Goal: Find contact information: Obtain details needed to contact an individual or organization

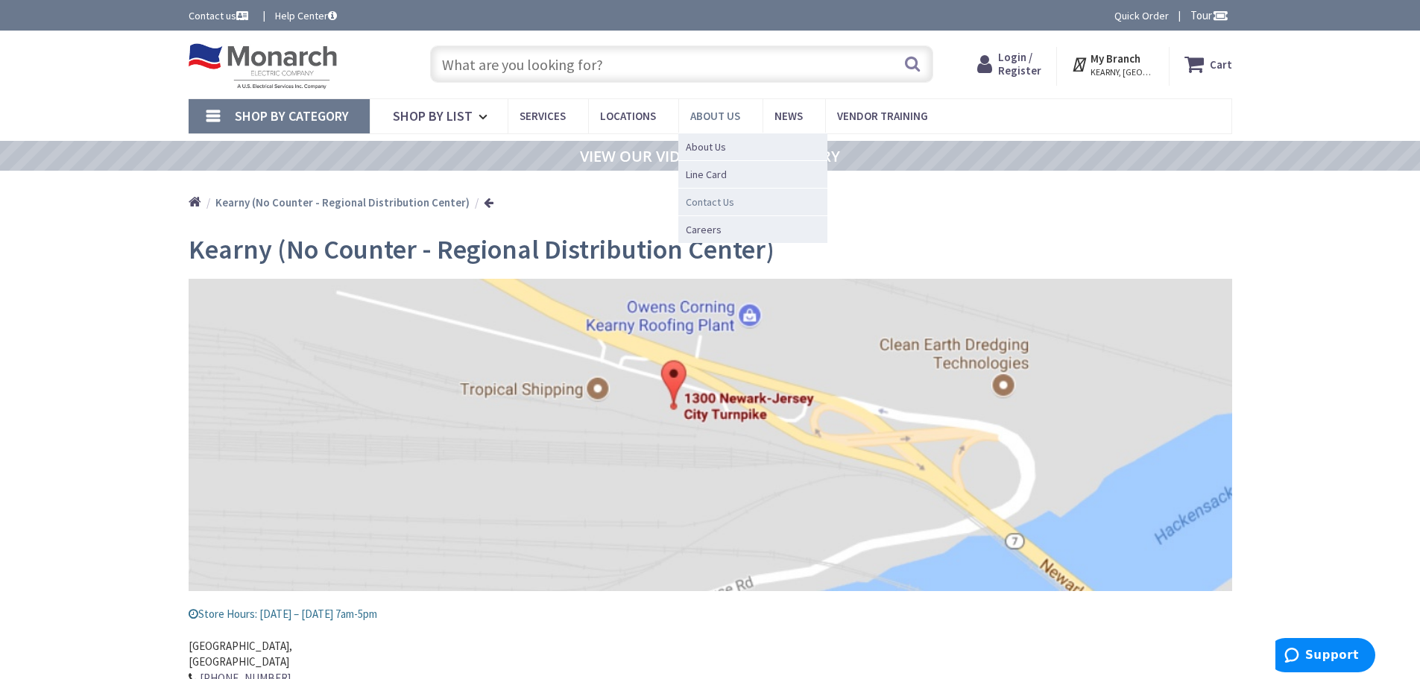
click at [704, 198] on span "Contact Us" at bounding box center [710, 202] width 48 height 15
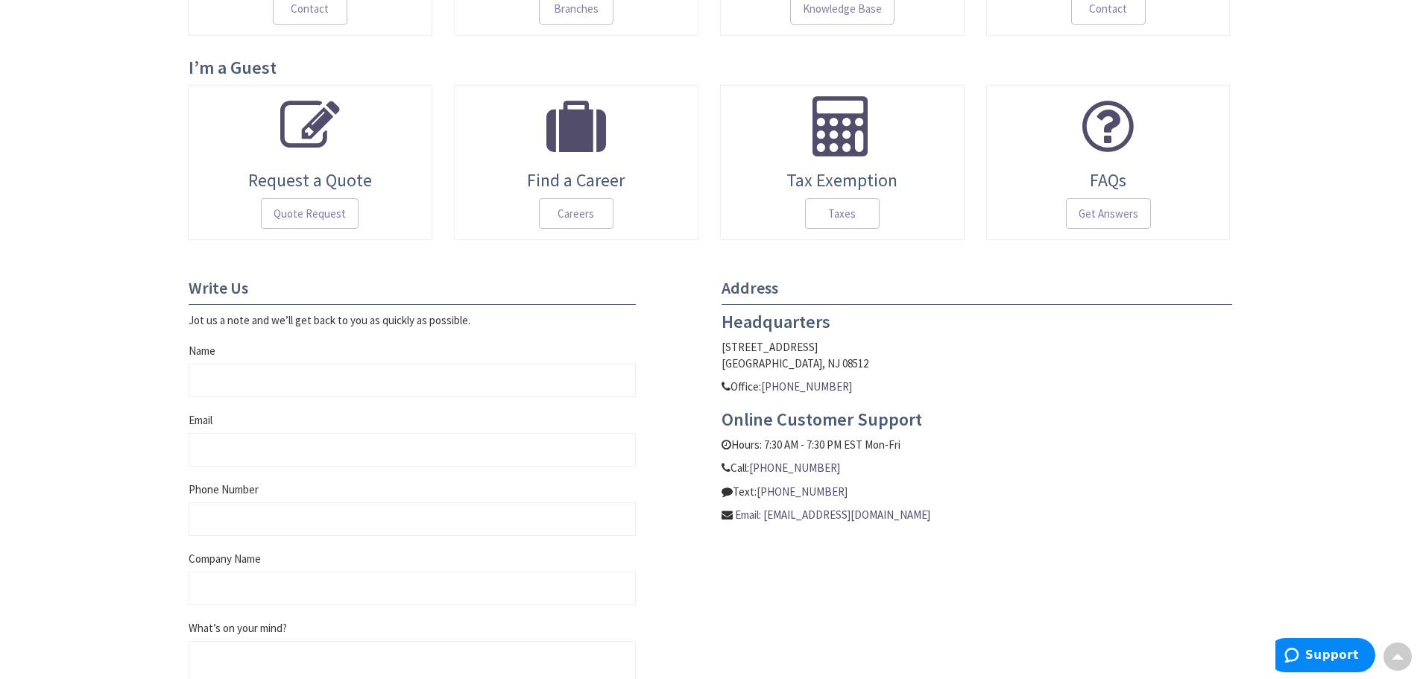
scroll to position [447, 0]
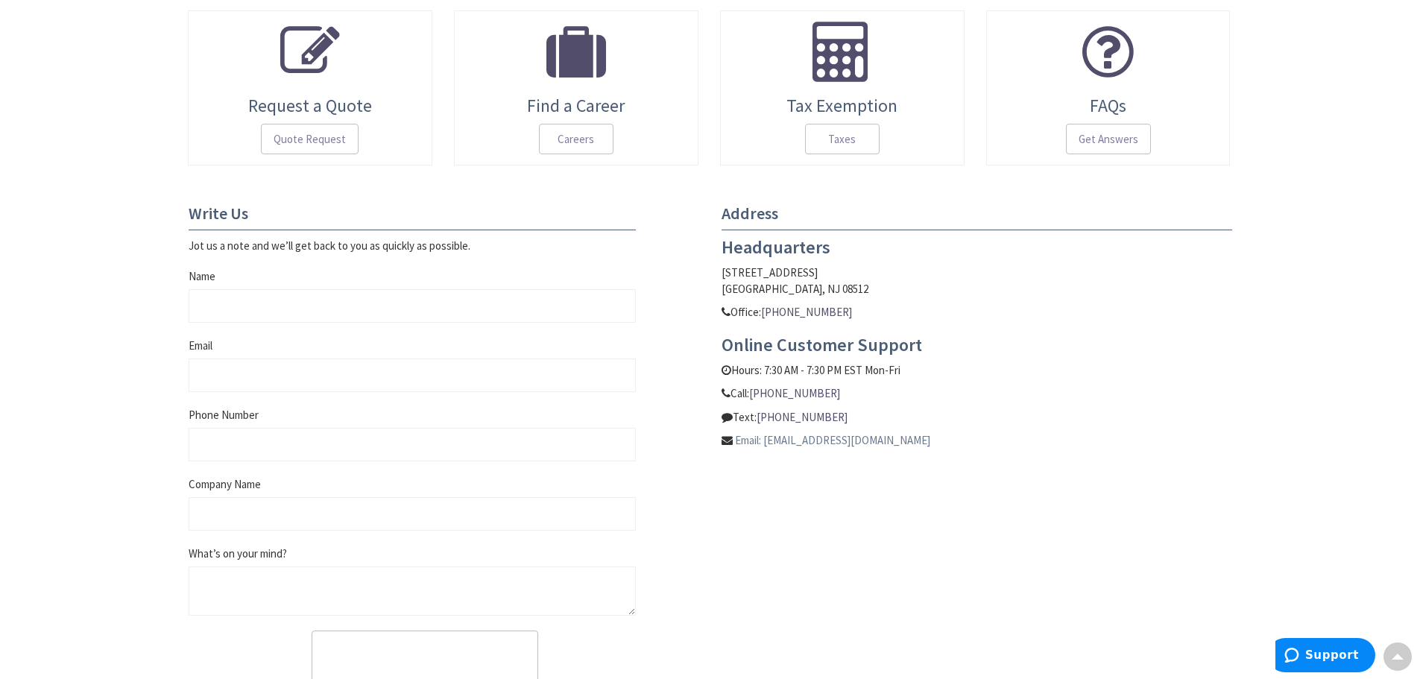
drag, startPoint x: 969, startPoint y: 438, endPoint x: 765, endPoint y: 444, distance: 203.6
click at [765, 444] on p "Email: customersupport@monarchelectric.com" at bounding box center [977, 440] width 511 height 16
copy link "[EMAIL_ADDRESS][DOMAIN_NAME]"
